Goal: Task Accomplishment & Management: Manage account settings

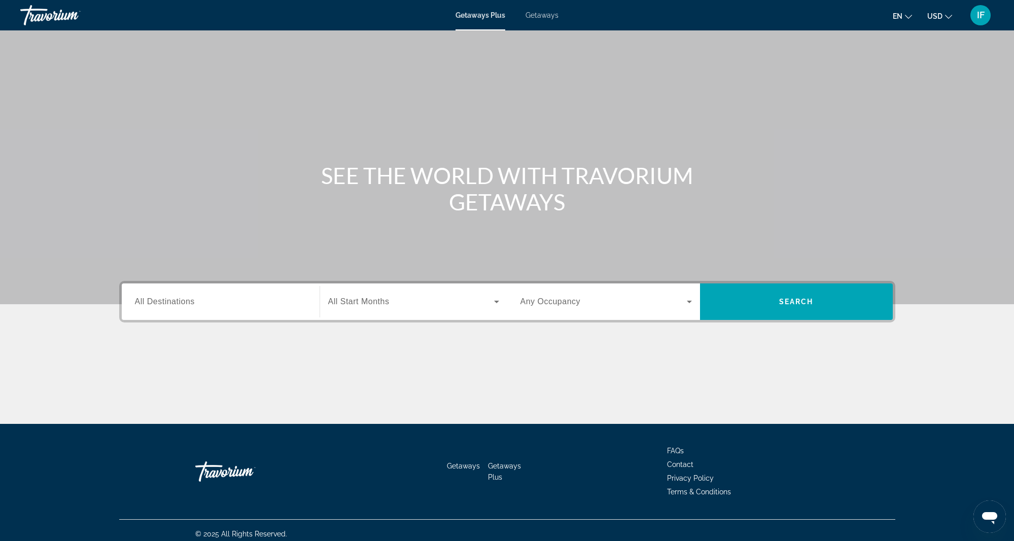
click at [979, 13] on span "IF" at bounding box center [981, 15] width 8 height 10
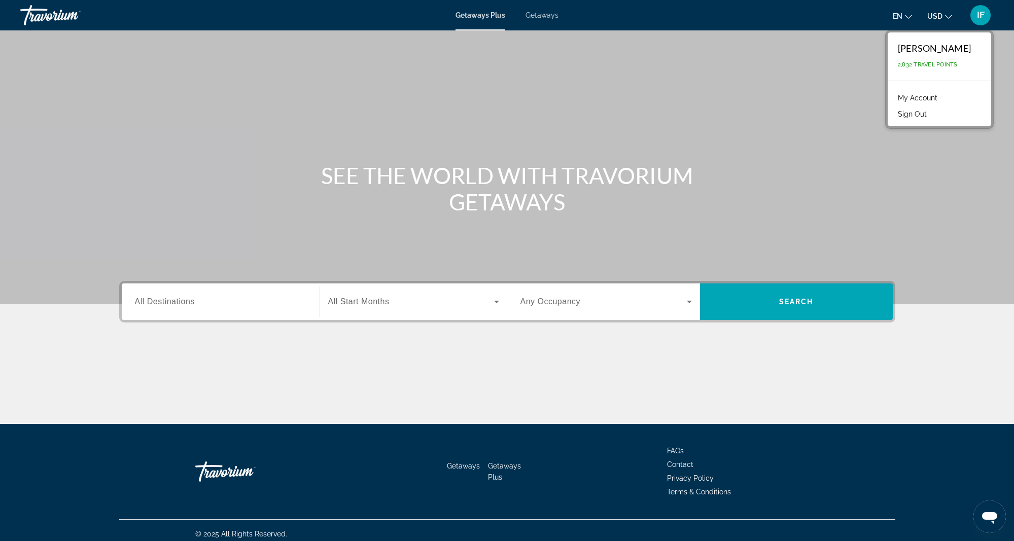
click at [941, 98] on link "My Account" at bounding box center [918, 97] width 50 height 13
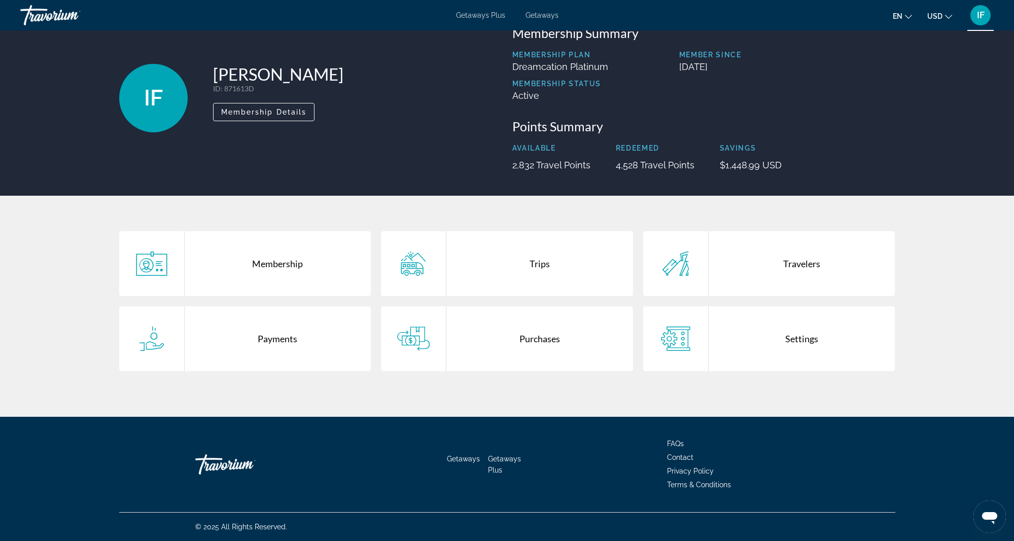
scroll to position [30, 1]
click at [527, 276] on div "Trips" at bounding box center [539, 263] width 187 height 65
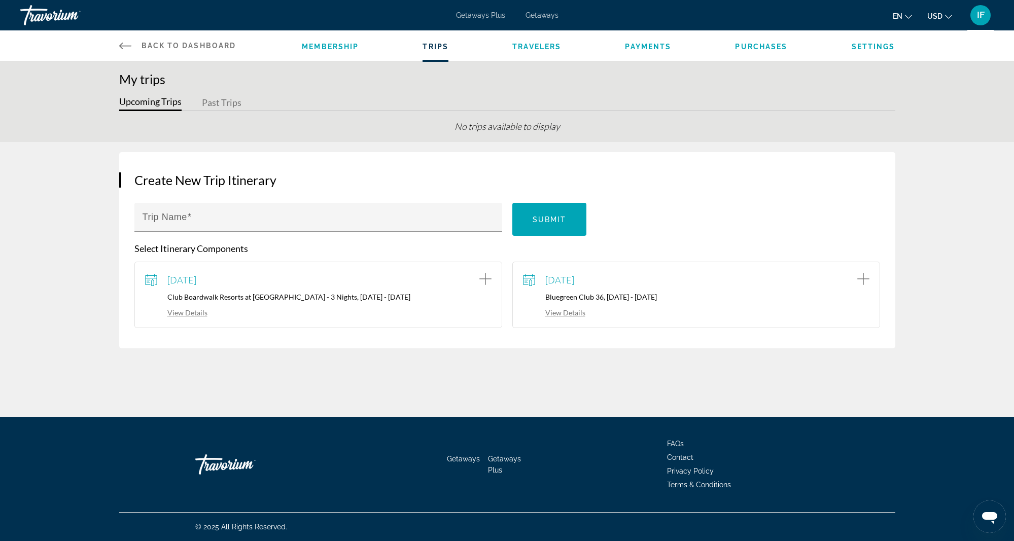
click at [160, 103] on button "Upcoming Trips" at bounding box center [150, 103] width 62 height 16
click at [542, 15] on span "Getaways" at bounding box center [542, 15] width 33 height 8
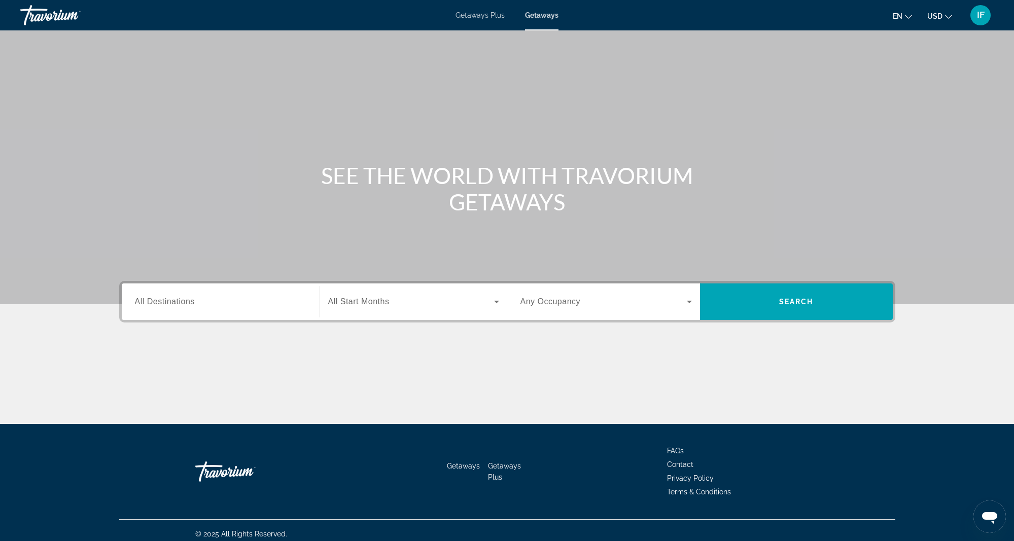
click at [979, 15] on span "IF" at bounding box center [981, 15] width 8 height 10
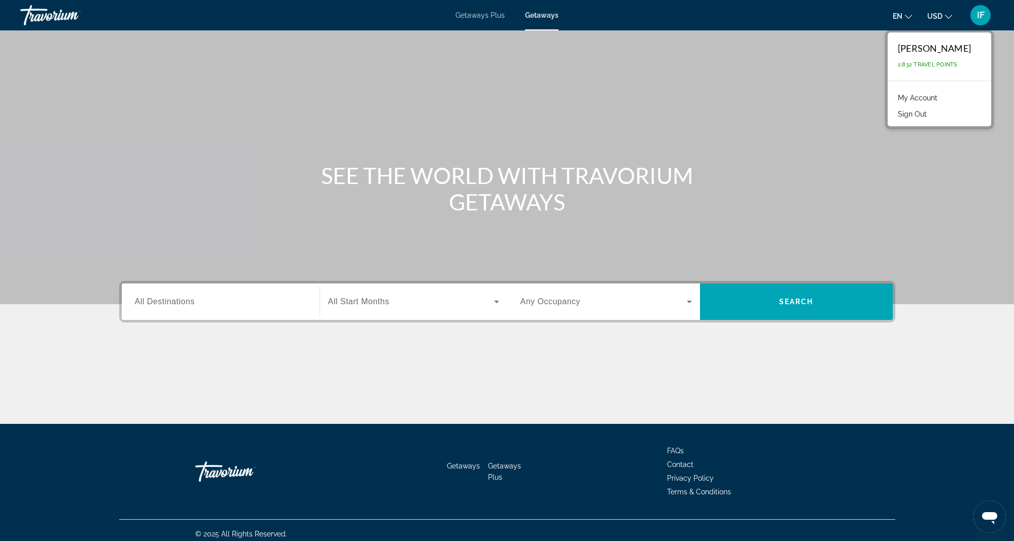
click at [936, 98] on link "My Account" at bounding box center [918, 97] width 50 height 13
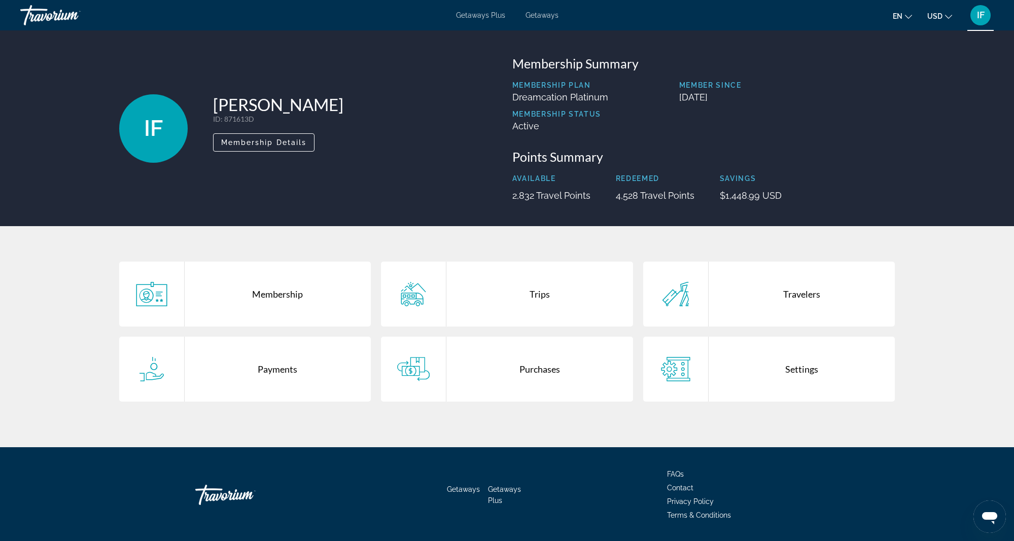
click at [539, 370] on div "Purchases" at bounding box center [539, 369] width 187 height 65
